Goal: Task Accomplishment & Management: Complete application form

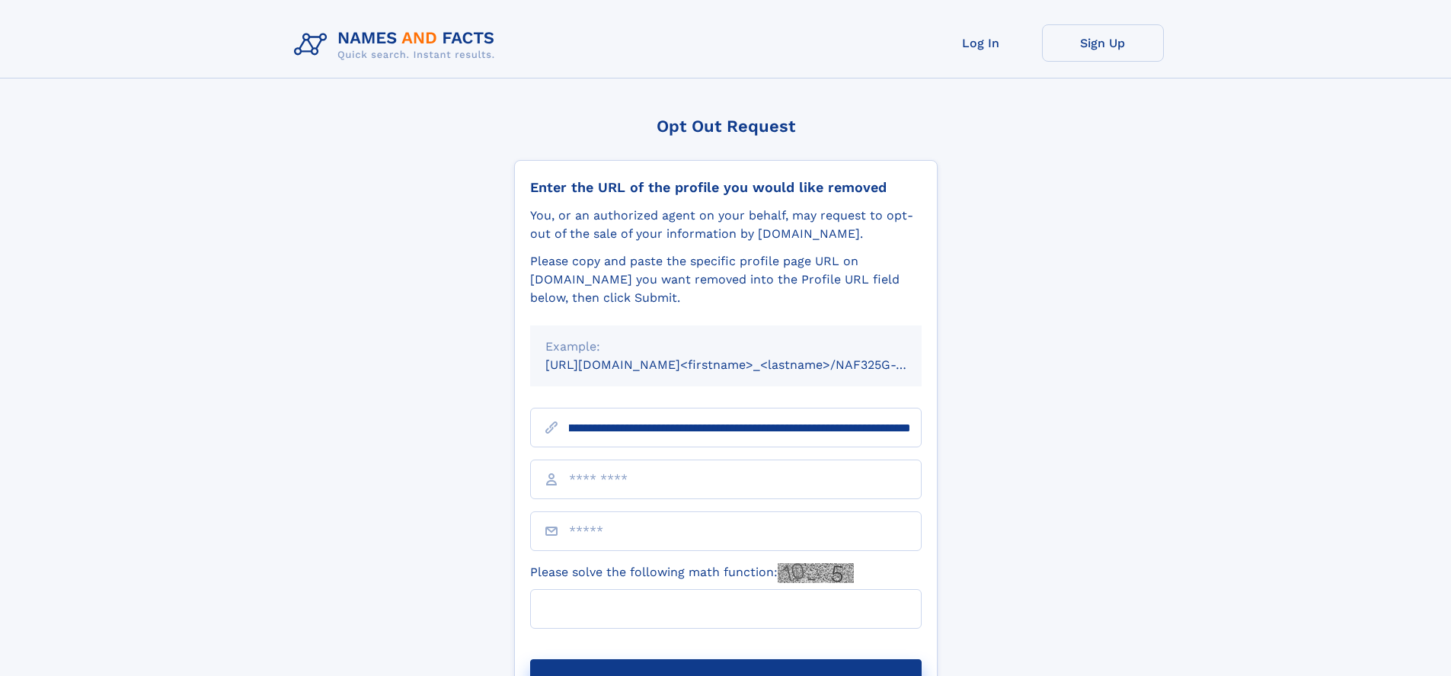
scroll to position [0, 182]
type input "**********"
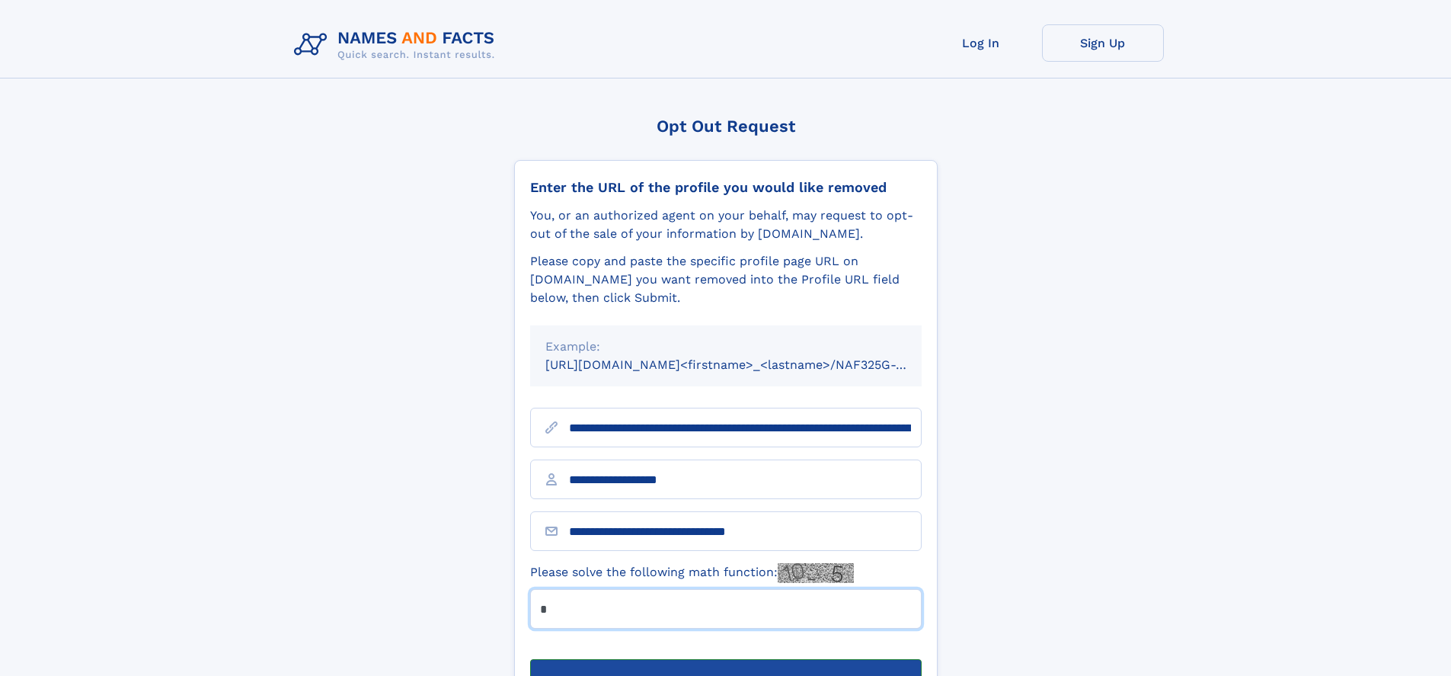
type input "*"
click at [725, 659] on button "Submit Opt Out Request" at bounding box center [726, 683] width 392 height 49
